Goal: Transaction & Acquisition: Purchase product/service

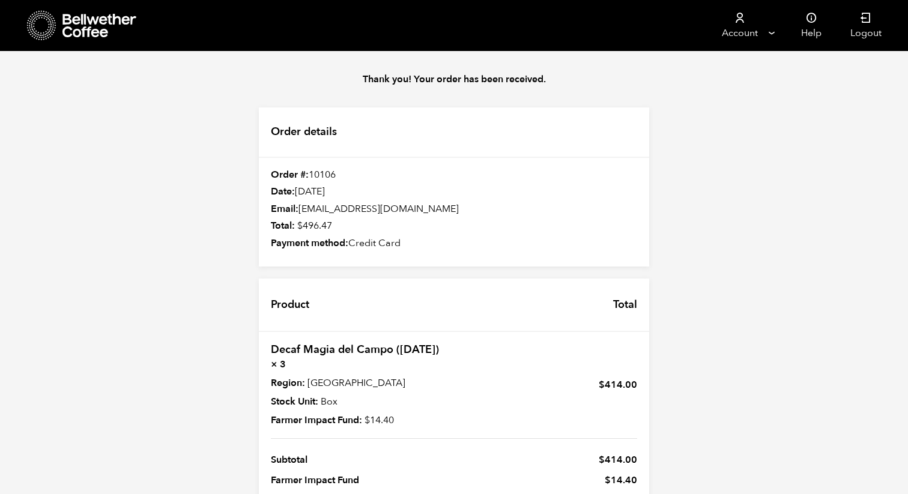
scroll to position [7, 0]
click at [103, 23] on icon at bounding box center [99, 26] width 75 height 24
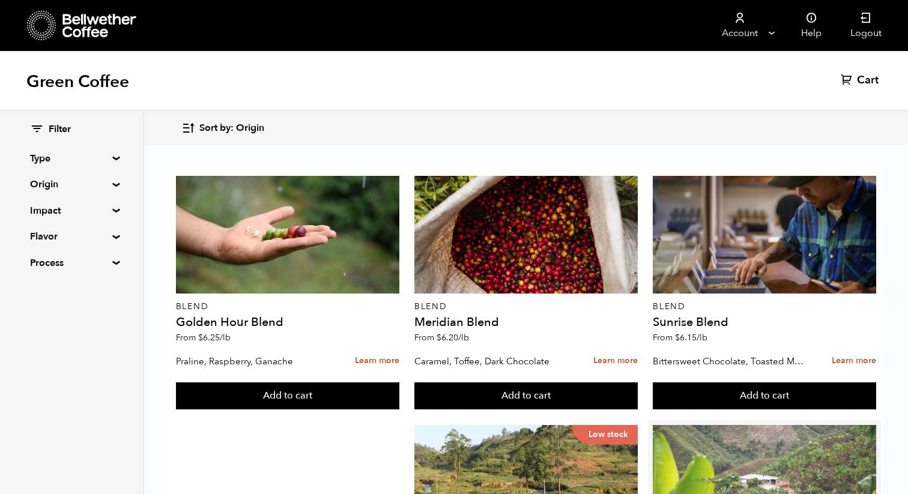
scroll to position [188, 0]
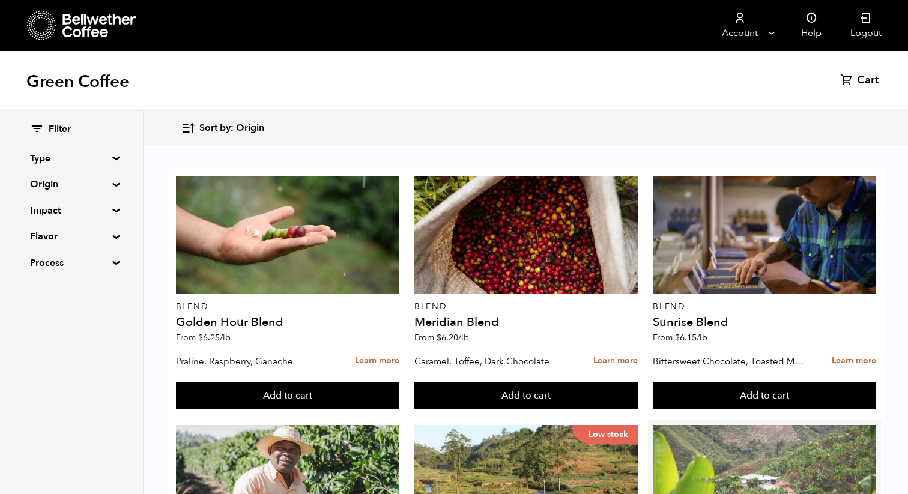
click at [759, 425] on div at bounding box center [764, 484] width 223 height 118
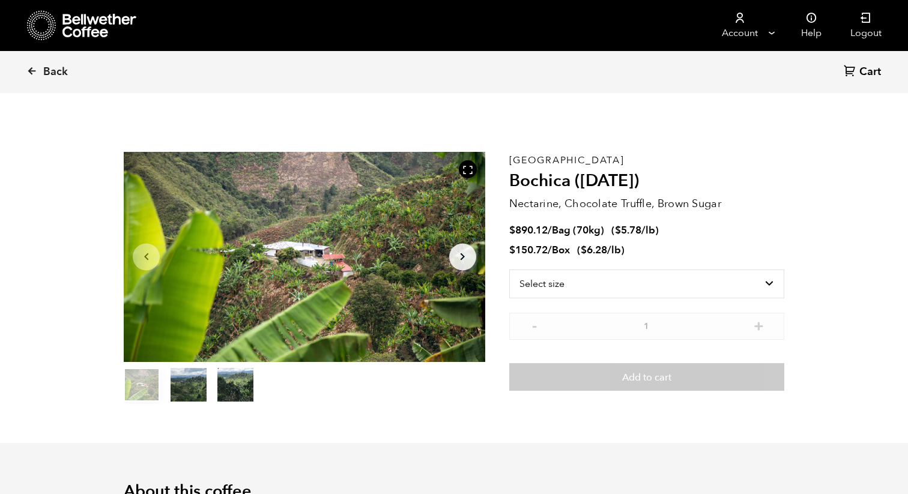
scroll to position [523, 640]
click at [472, 253] on button "Arrow Right" at bounding box center [462, 256] width 27 height 27
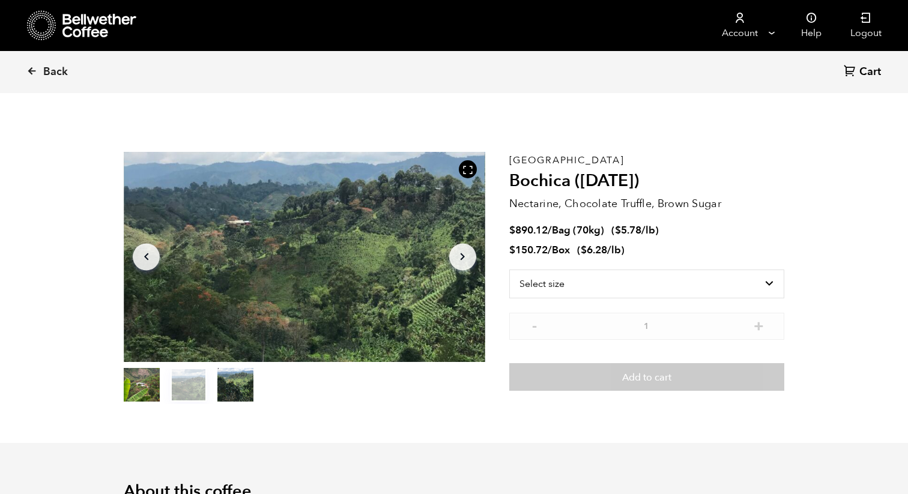
click at [472, 253] on button "Arrow Right" at bounding box center [462, 256] width 27 height 27
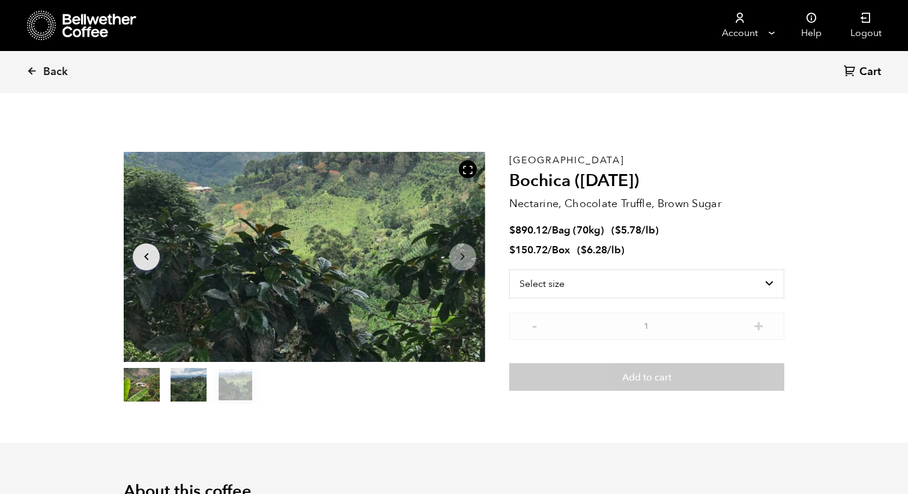
click at [472, 253] on button "Arrow Right" at bounding box center [462, 256] width 27 height 27
click at [463, 255] on icon "button" at bounding box center [463, 257] width 4 height 7
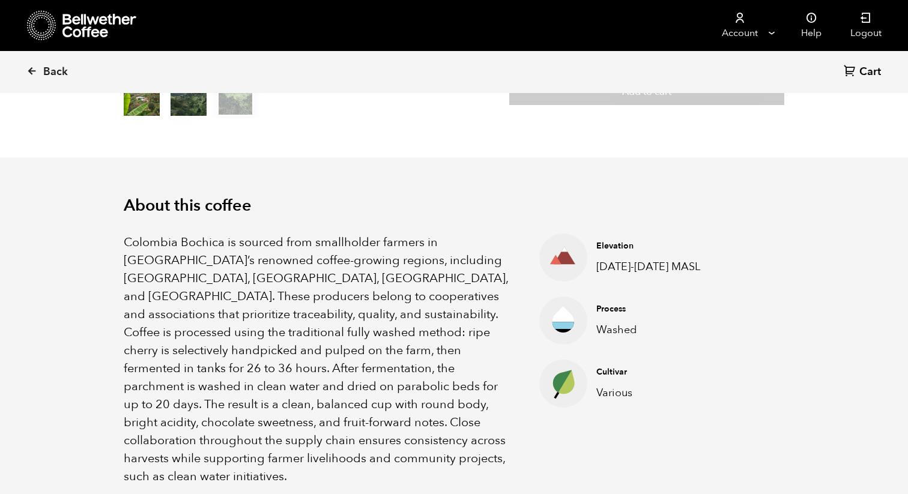
scroll to position [0, 0]
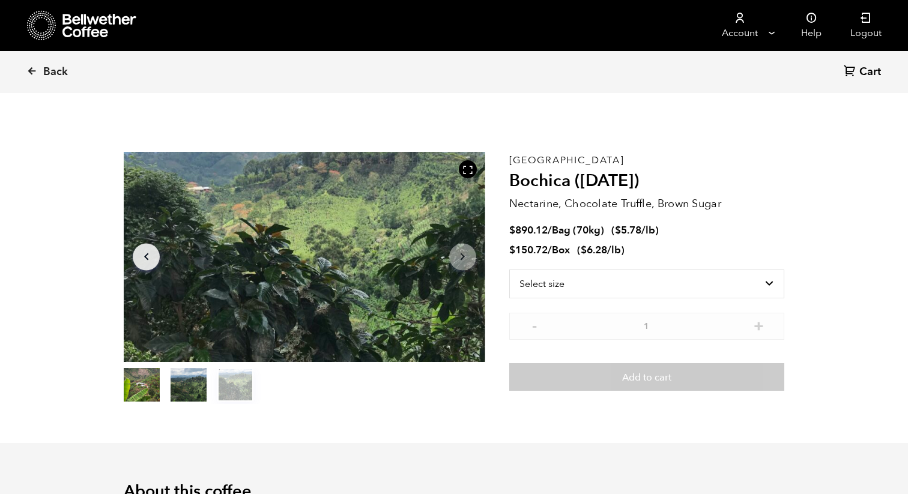
click at [136, 251] on button "Arrow Left" at bounding box center [146, 256] width 27 height 27
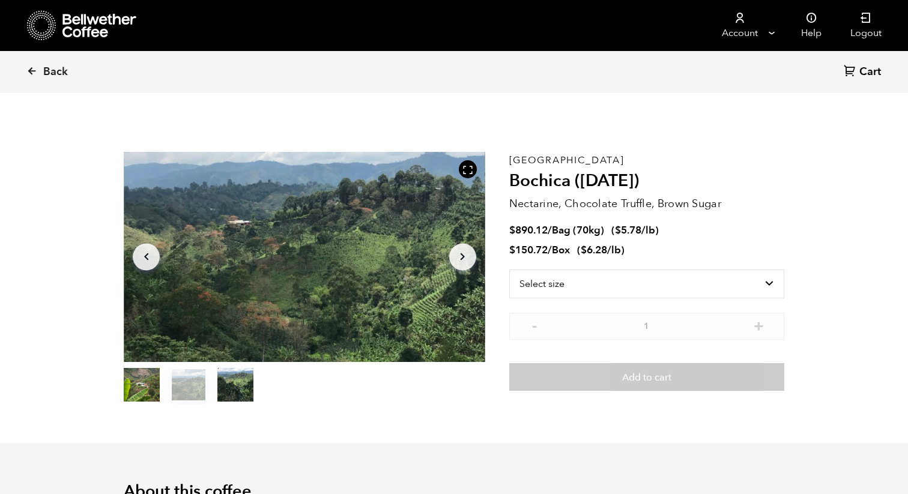
click at [136, 251] on button "Arrow Left" at bounding box center [146, 256] width 27 height 27
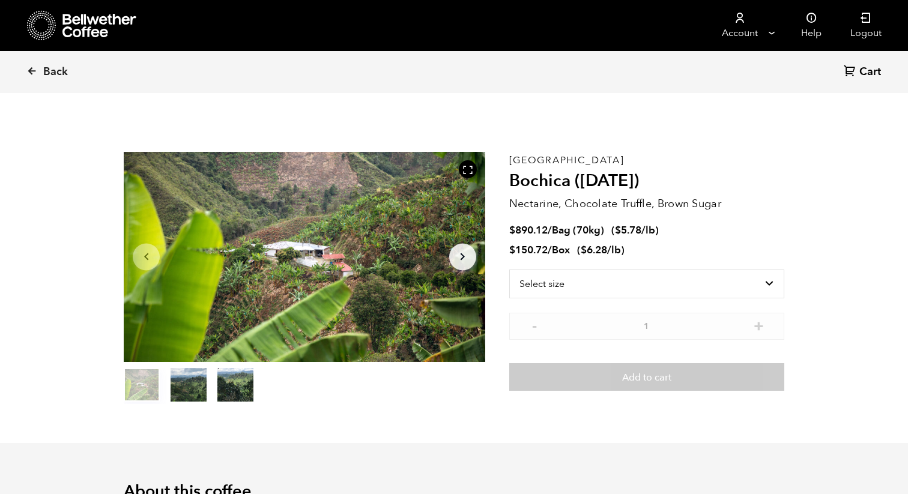
click at [136, 251] on button "Arrow Left" at bounding box center [146, 256] width 27 height 27
